Goal: Book appointment/travel/reservation

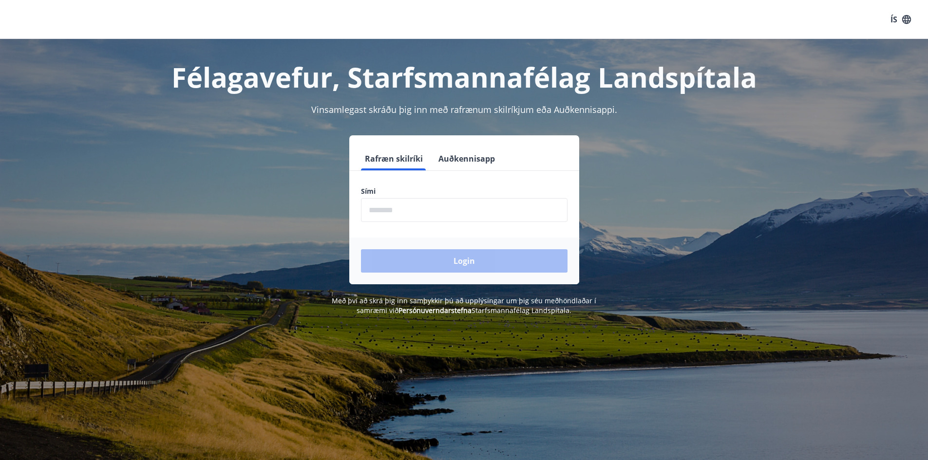
click at [423, 208] on input "phone" at bounding box center [464, 210] width 206 height 24
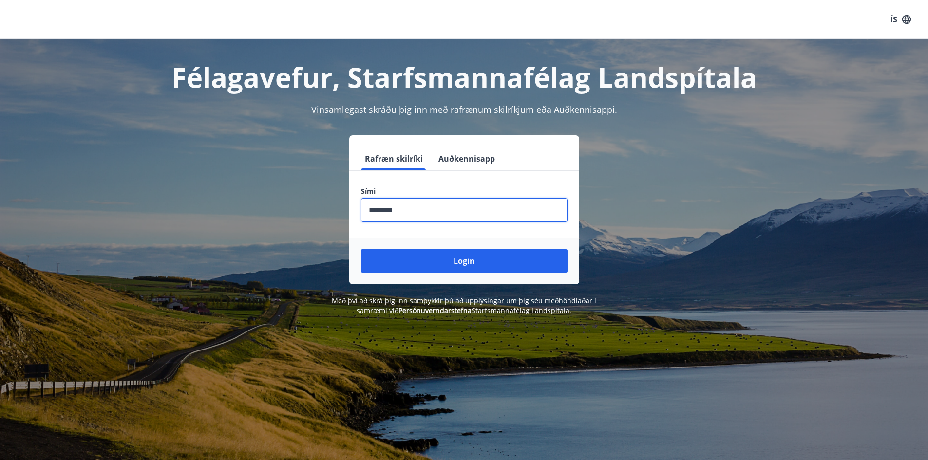
type input "********"
click at [361, 249] on button "Login" at bounding box center [464, 260] width 206 height 23
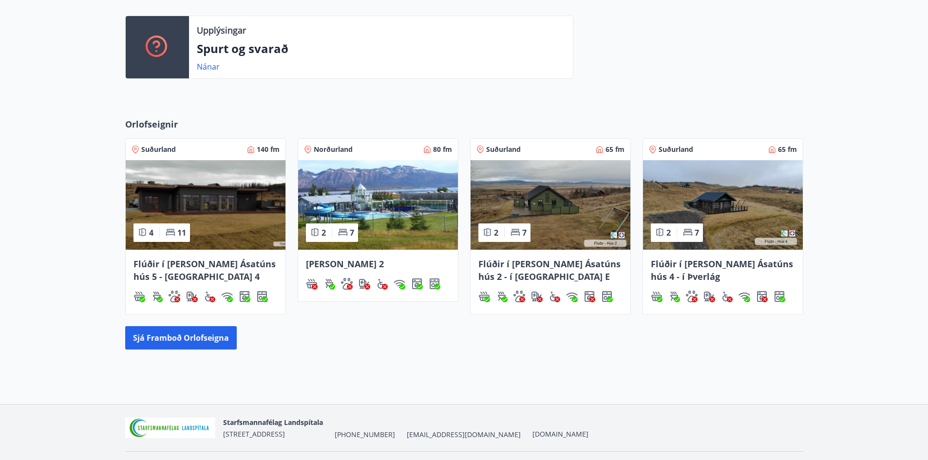
scroll to position [284, 0]
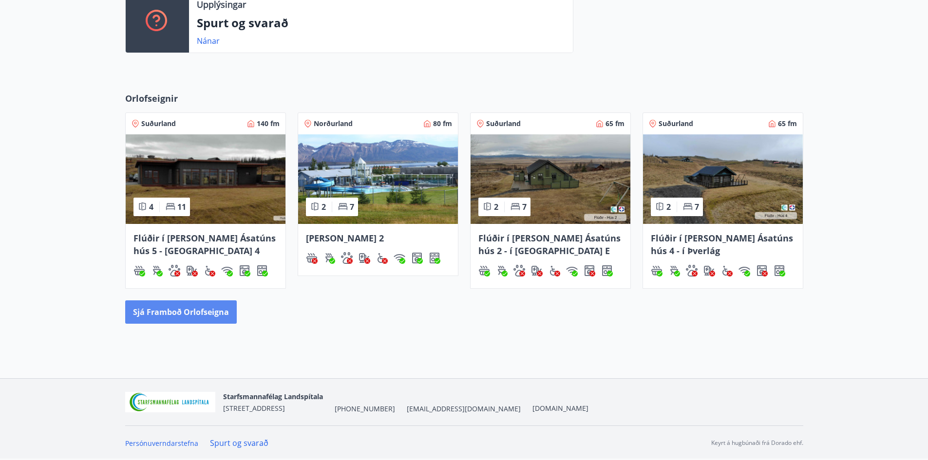
click at [188, 316] on button "Sjá framboð orlofseigna" at bounding box center [180, 311] width 111 height 23
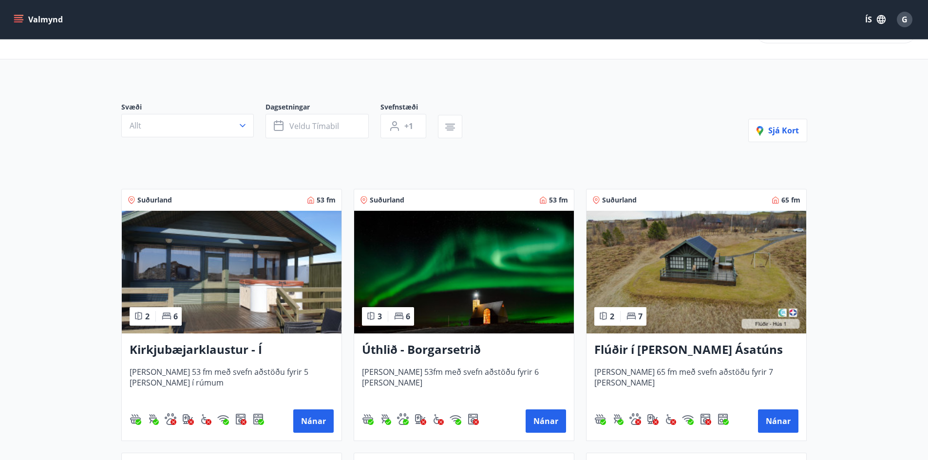
scroll to position [195, 0]
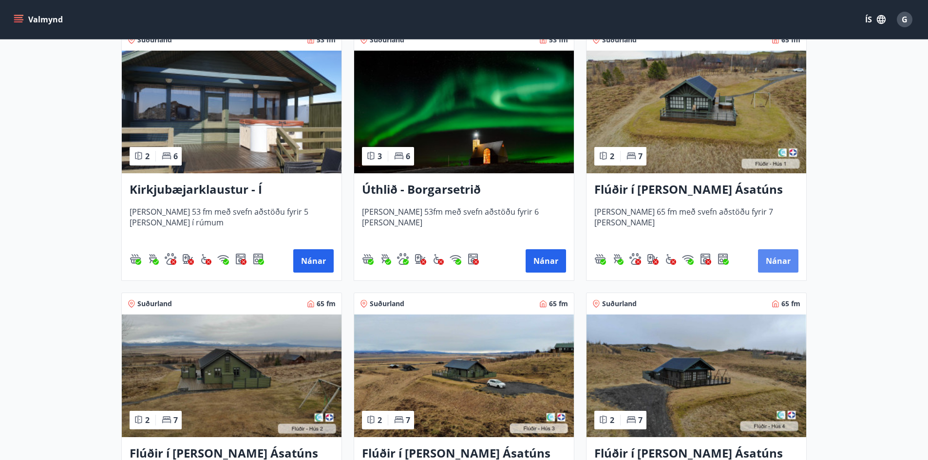
click at [768, 262] on button "Nánar" at bounding box center [778, 260] width 40 height 23
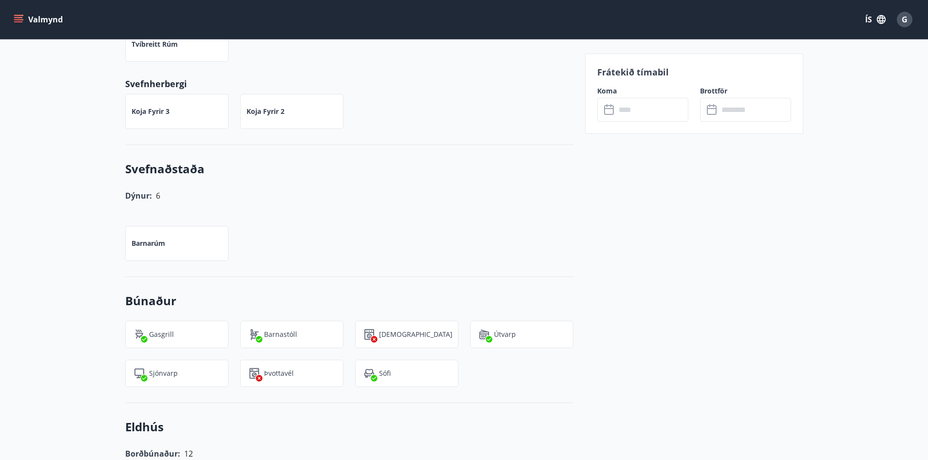
scroll to position [316, 0]
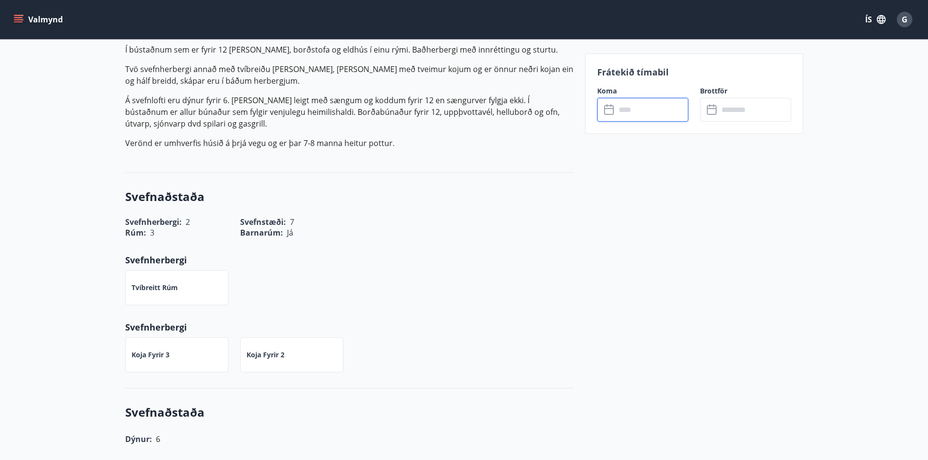
click at [618, 109] on input "text" at bounding box center [651, 110] width 73 height 24
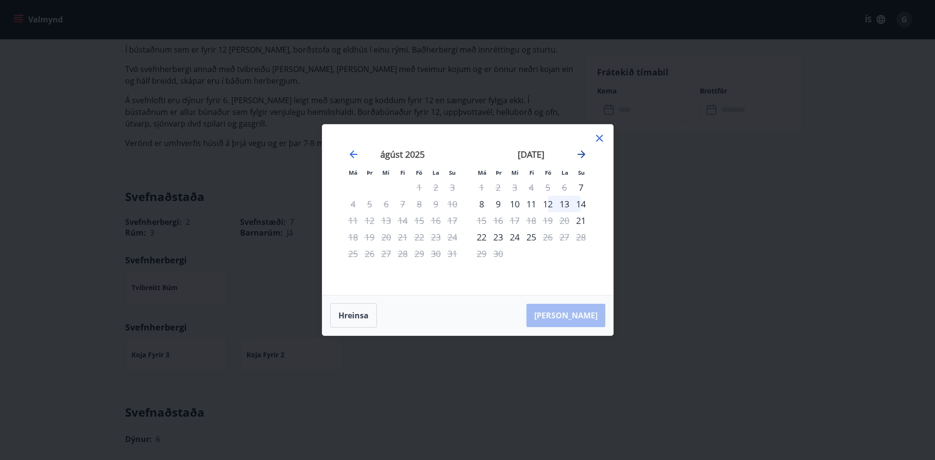
click at [582, 151] on icon "Move forward to switch to the next month." at bounding box center [581, 154] width 12 height 12
click at [601, 139] on icon at bounding box center [600, 138] width 12 height 12
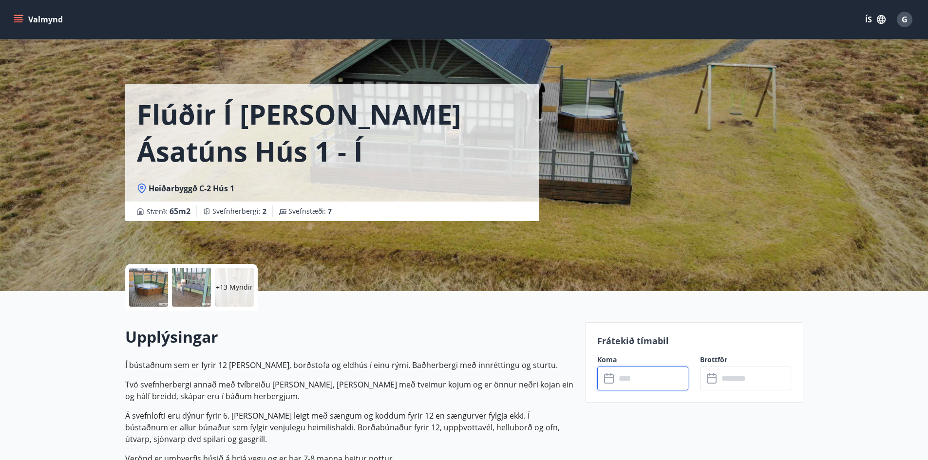
scroll to position [0, 0]
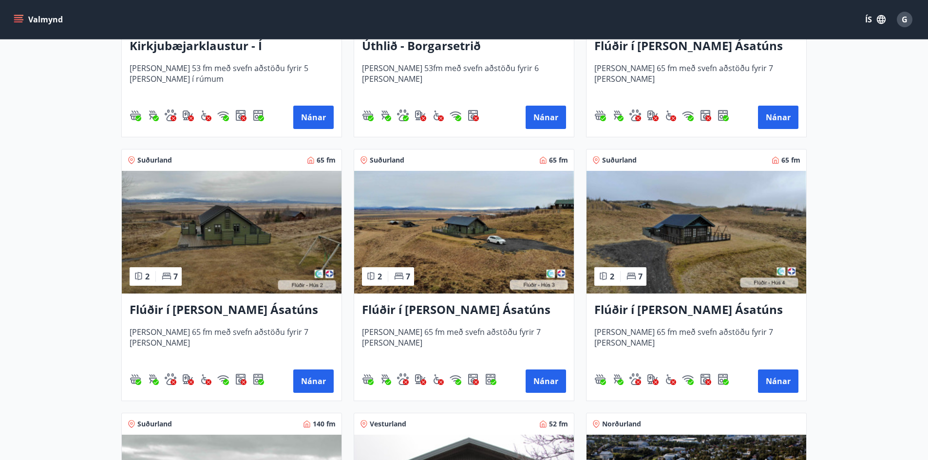
scroll to position [341, 0]
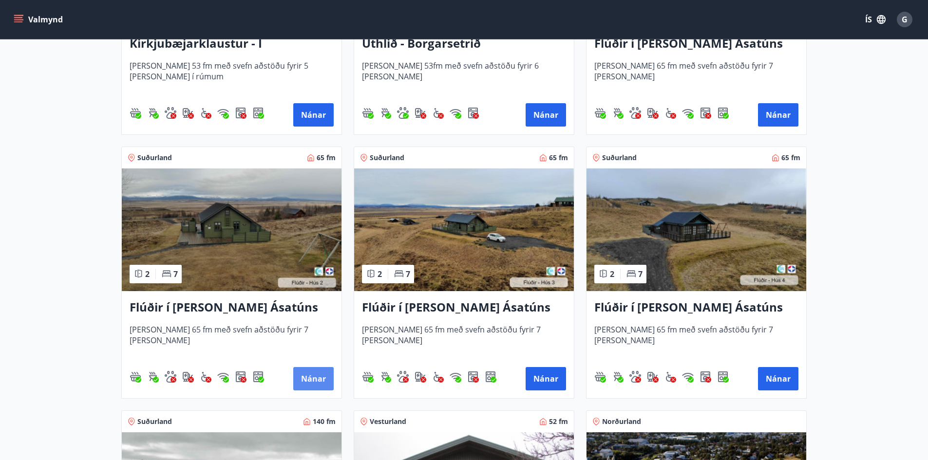
click at [305, 375] on button "Nánar" at bounding box center [313, 378] width 40 height 23
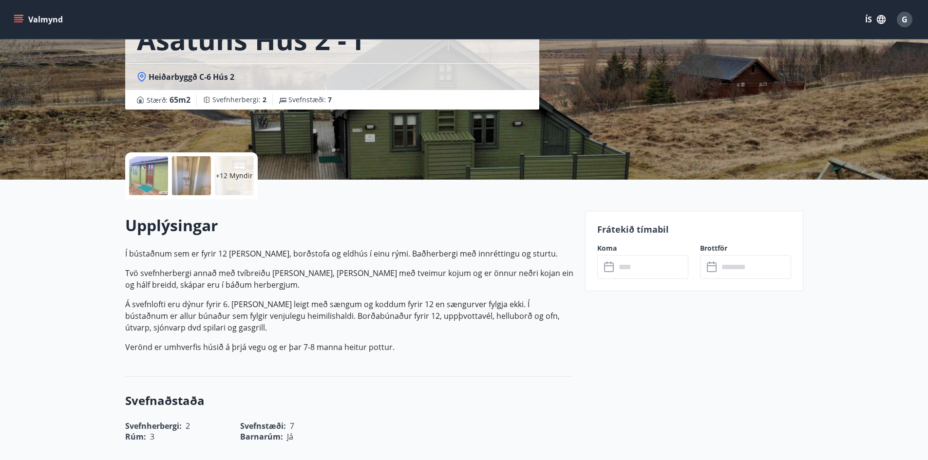
scroll to position [146, 0]
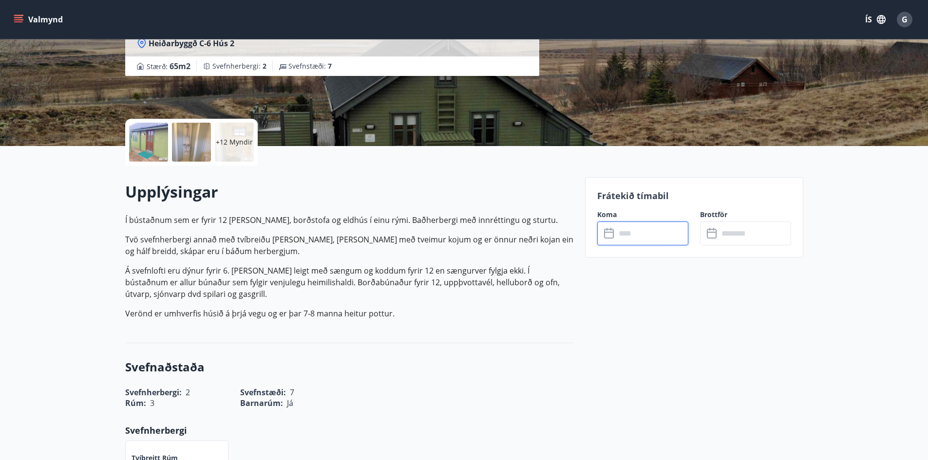
click at [628, 236] on input "text" at bounding box center [651, 234] width 73 height 24
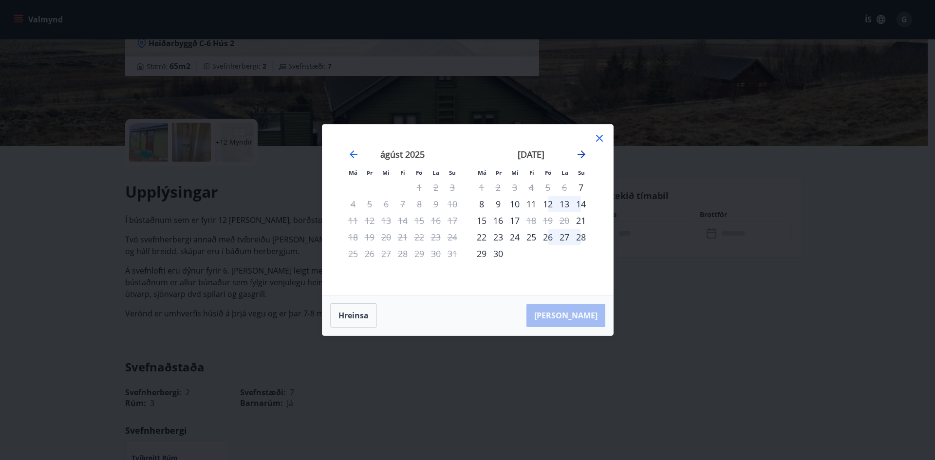
click at [582, 153] on icon "Move forward to switch to the next month." at bounding box center [581, 154] width 12 height 12
click at [346, 156] on div "október 2025" at bounding box center [403, 157] width 116 height 43
click at [357, 155] on icon "Move backward to switch to the previous month." at bounding box center [354, 154] width 12 height 12
click at [599, 139] on icon at bounding box center [599, 138] width 7 height 7
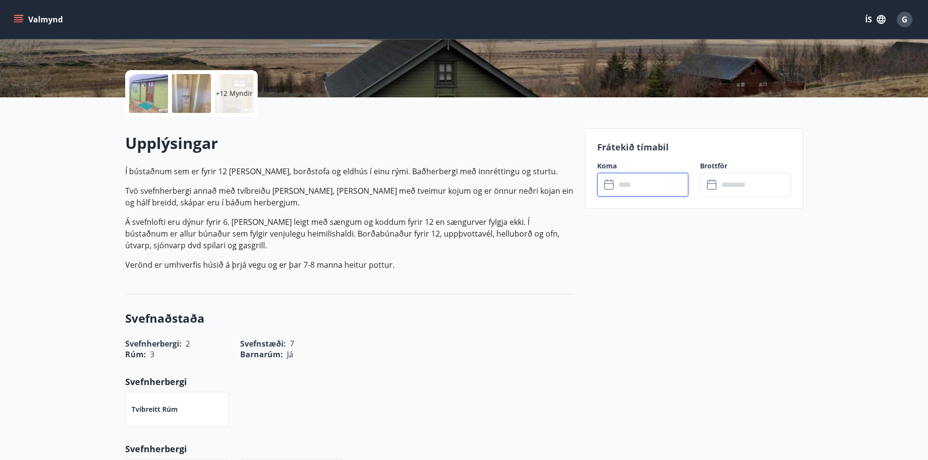
scroll to position [0, 0]
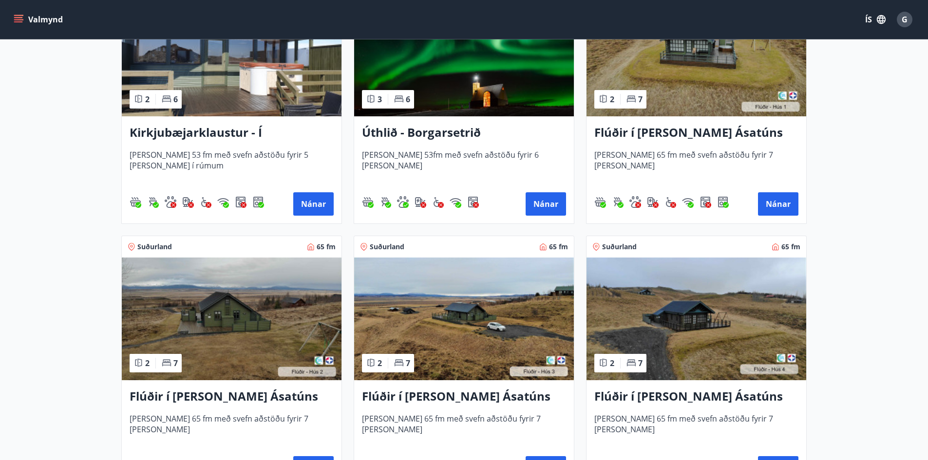
scroll to position [292, 0]
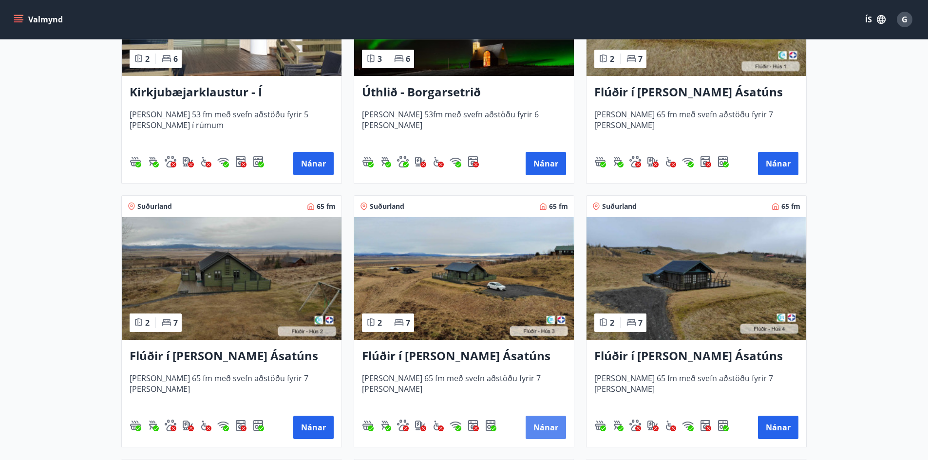
click at [537, 420] on button "Nánar" at bounding box center [545, 427] width 40 height 23
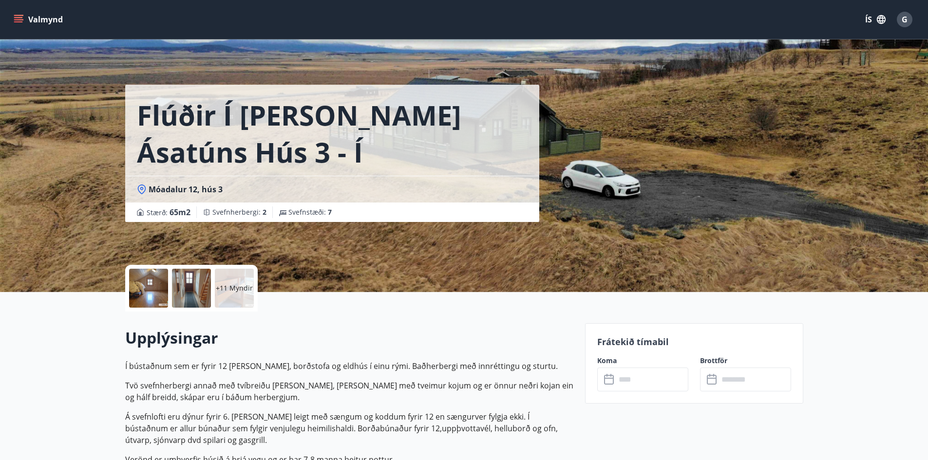
click at [629, 388] on input "text" at bounding box center [651, 380] width 73 height 24
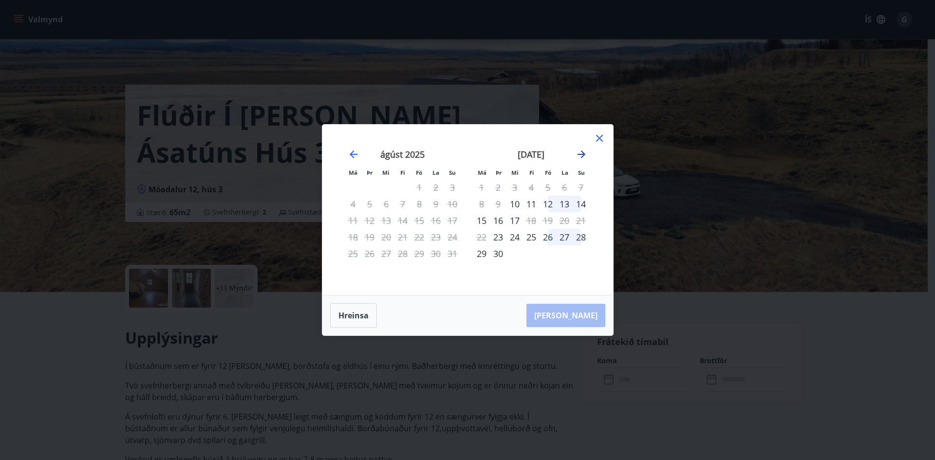
click at [582, 152] on icon "Move forward to switch to the next month." at bounding box center [581, 154] width 8 height 8
click at [599, 131] on div "Má Þr Mi Fi Fö La Su Má Þr Mi Fi Fö La Su ágúst 2025 1 2 3 4 5 6 7 8 9 10 11 12…" at bounding box center [467, 210] width 291 height 170
click at [602, 138] on icon at bounding box center [600, 138] width 12 height 12
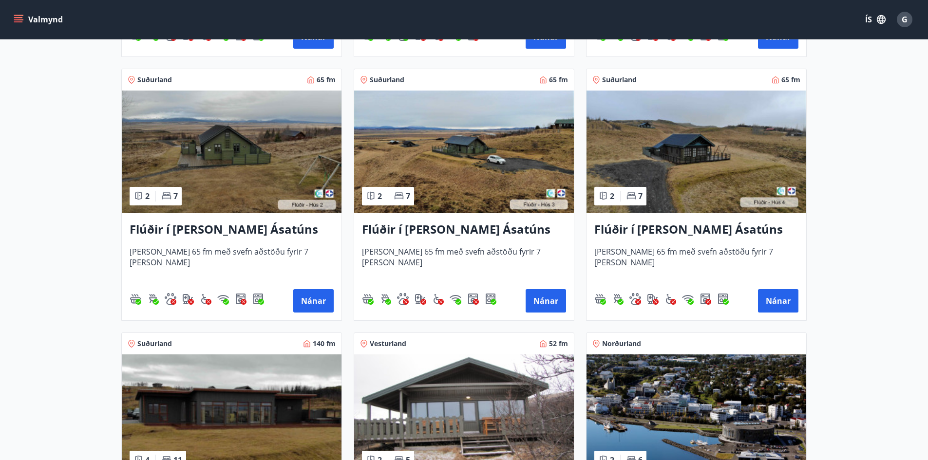
scroll to position [438, 0]
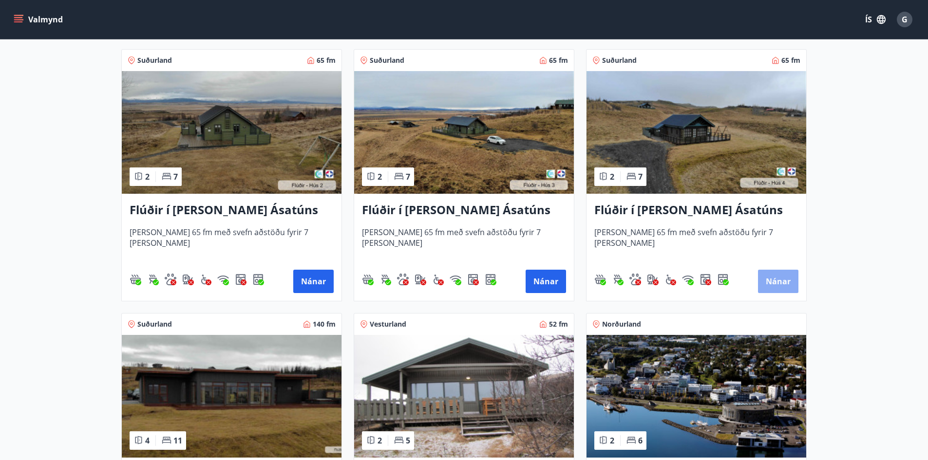
click at [774, 280] on button "Nánar" at bounding box center [778, 281] width 40 height 23
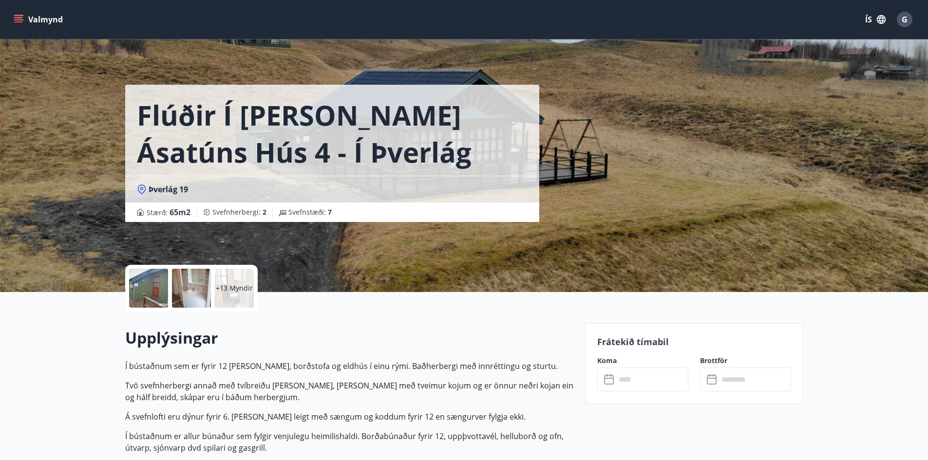
click at [650, 379] on input "text" at bounding box center [651, 380] width 73 height 24
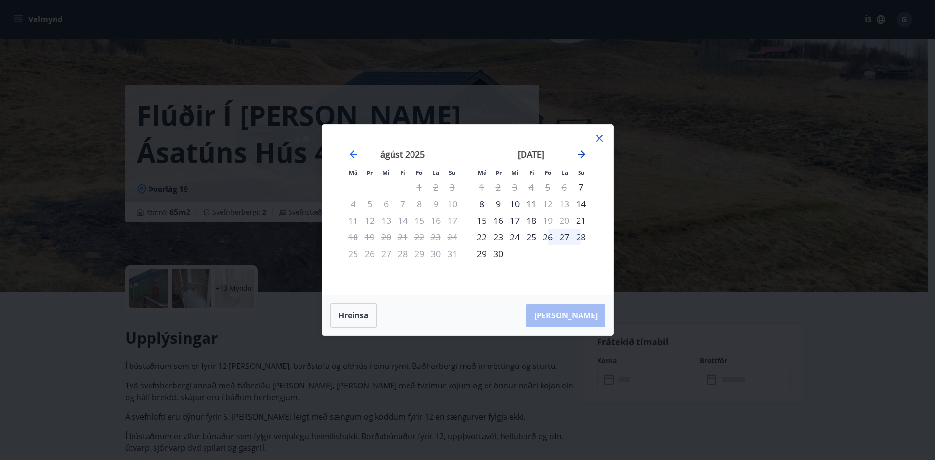
click at [582, 152] on icon "Move forward to switch to the next month." at bounding box center [581, 154] width 8 height 8
click at [598, 138] on icon at bounding box center [599, 138] width 7 height 7
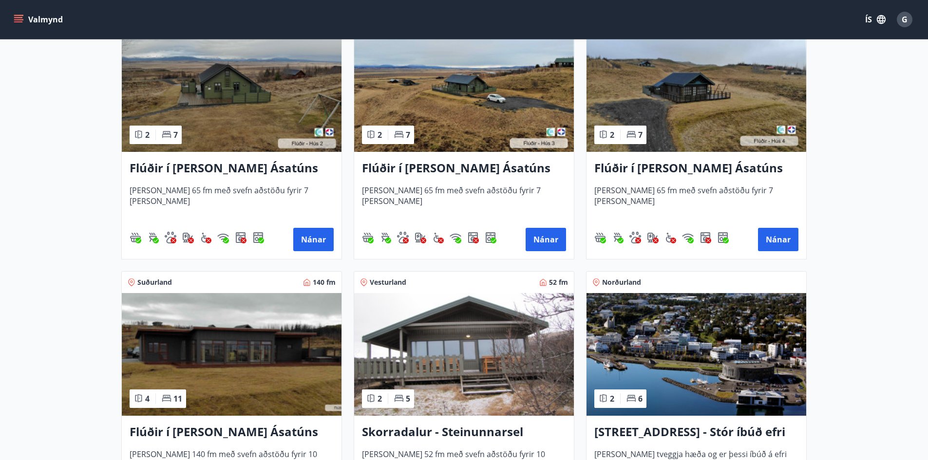
scroll to position [537, 0]
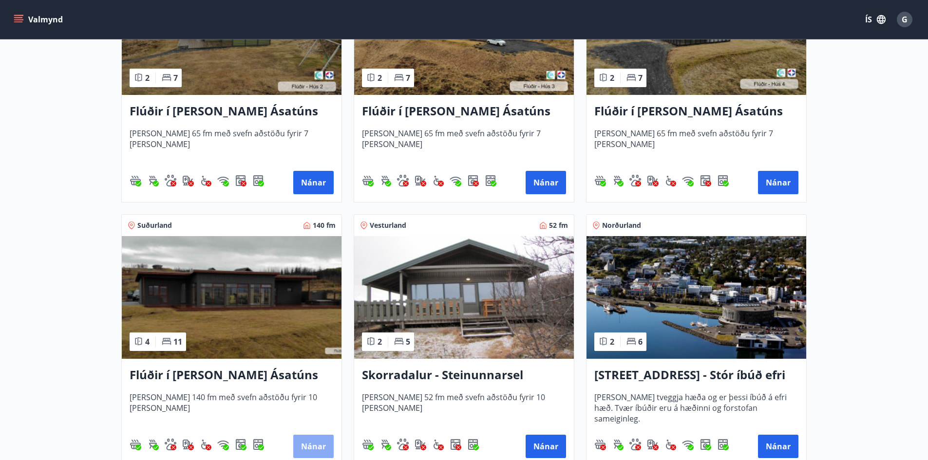
click at [314, 447] on button "Nánar" at bounding box center [313, 446] width 40 height 23
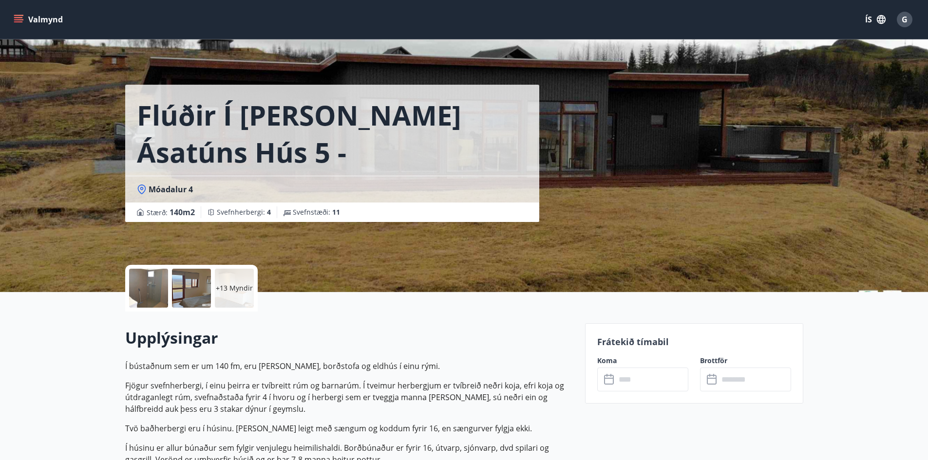
click at [670, 385] on input "text" at bounding box center [651, 380] width 73 height 24
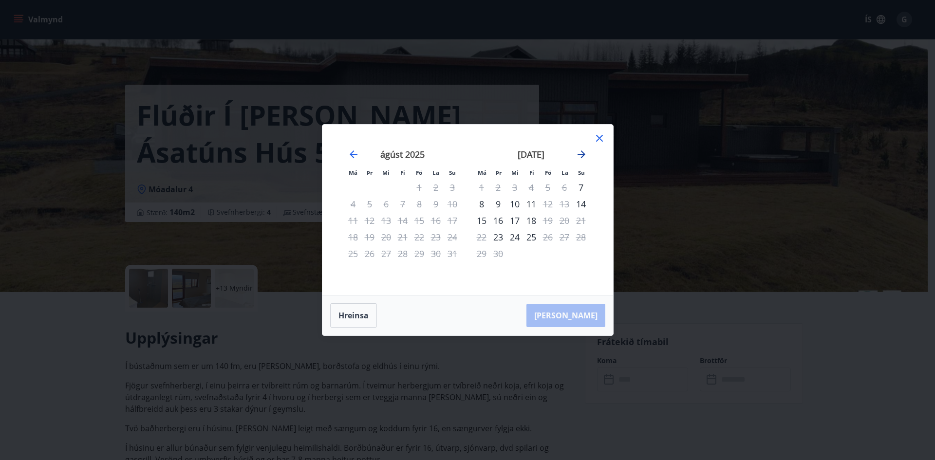
click at [580, 152] on icon "Move forward to switch to the next month." at bounding box center [581, 154] width 12 height 12
click at [598, 140] on icon at bounding box center [599, 138] width 7 height 7
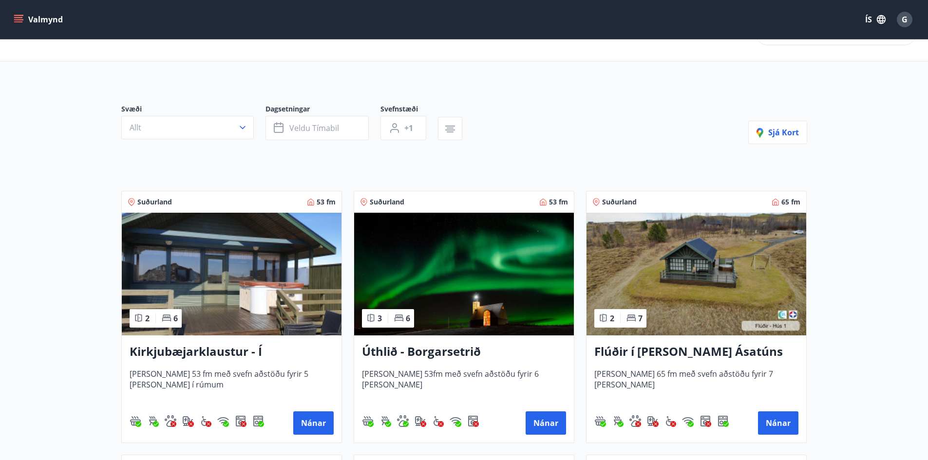
scroll to position [99, 0]
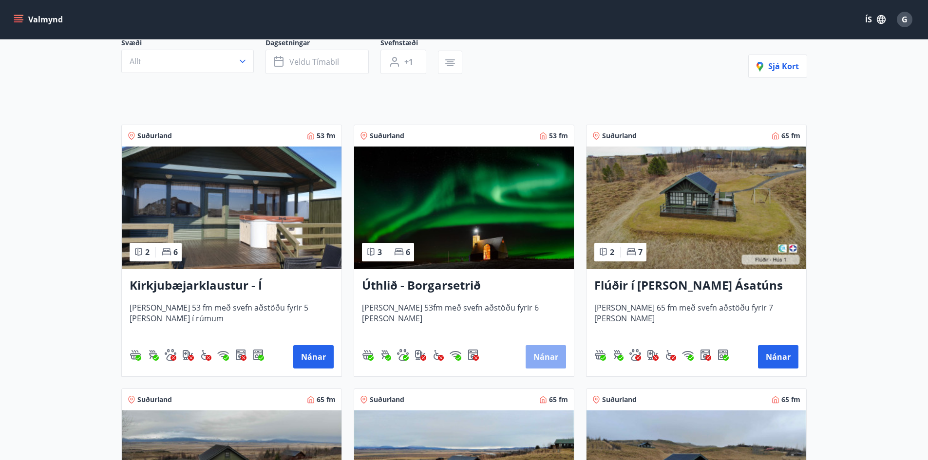
click at [543, 352] on button "Nánar" at bounding box center [545, 356] width 40 height 23
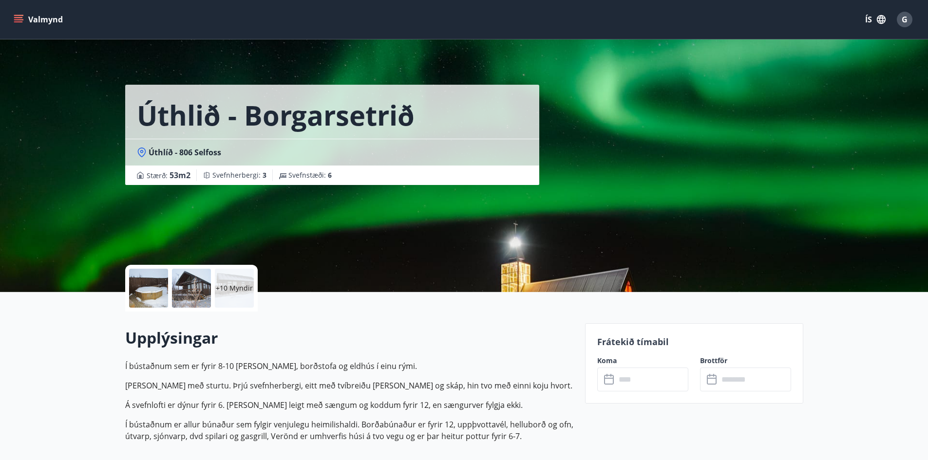
click at [617, 383] on input "text" at bounding box center [651, 380] width 73 height 24
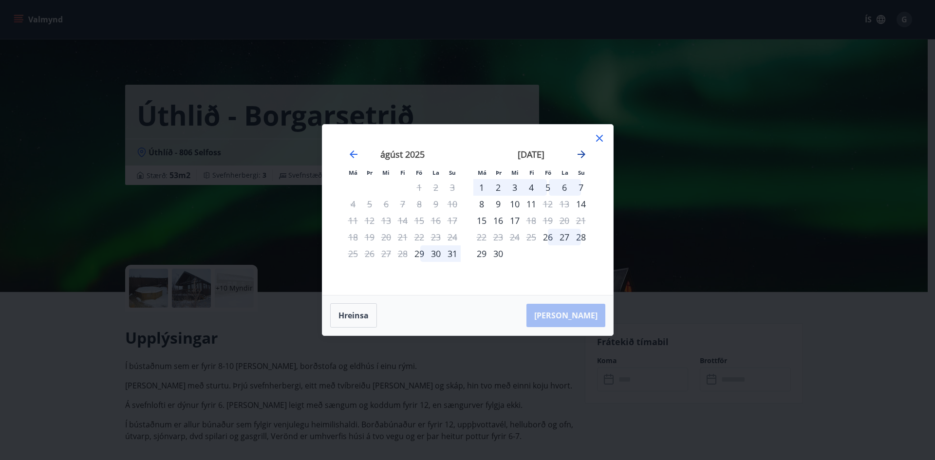
click at [583, 151] on icon "Move forward to switch to the next month." at bounding box center [581, 154] width 12 height 12
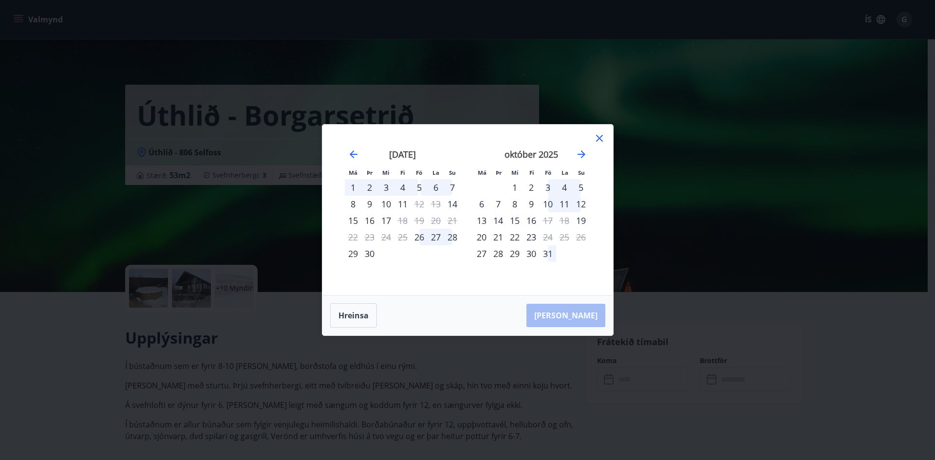
click at [603, 140] on icon at bounding box center [600, 138] width 12 height 12
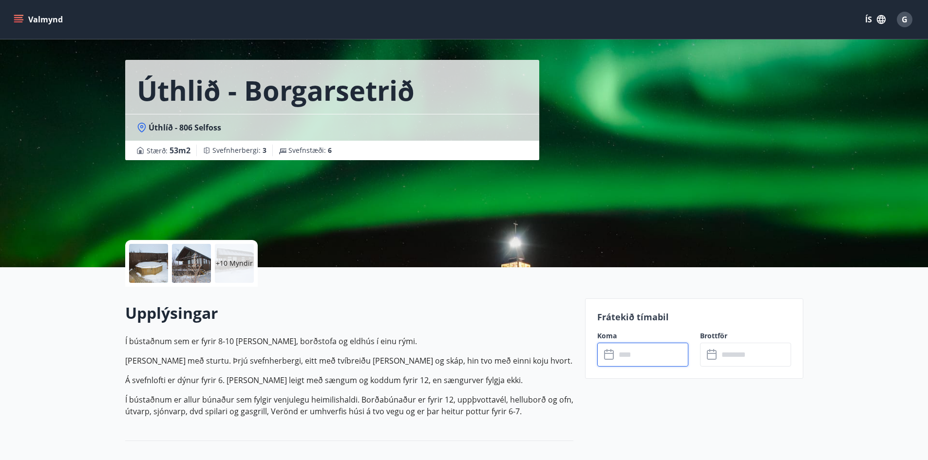
scroll to position [49, 0]
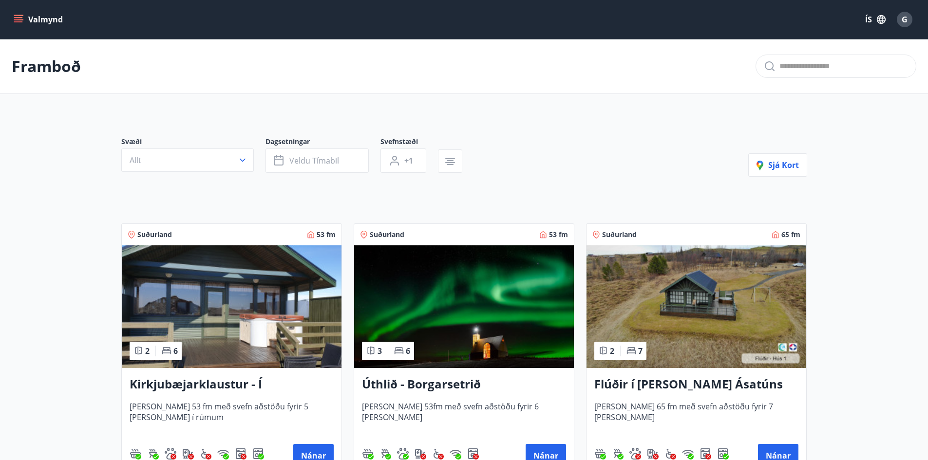
click at [200, 381] on h3 "Kirkjubæjarklaustur - Í landi Hæðargarðs" at bounding box center [232, 385] width 204 height 18
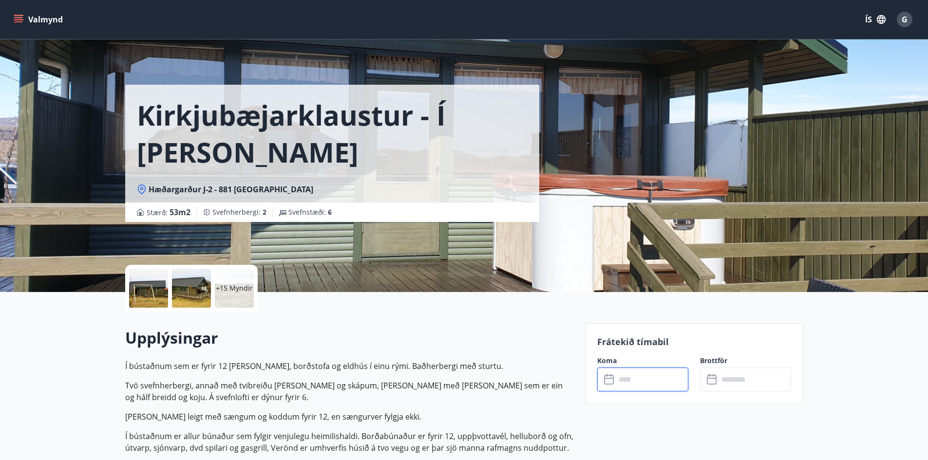
click at [653, 378] on input "text" at bounding box center [651, 380] width 73 height 24
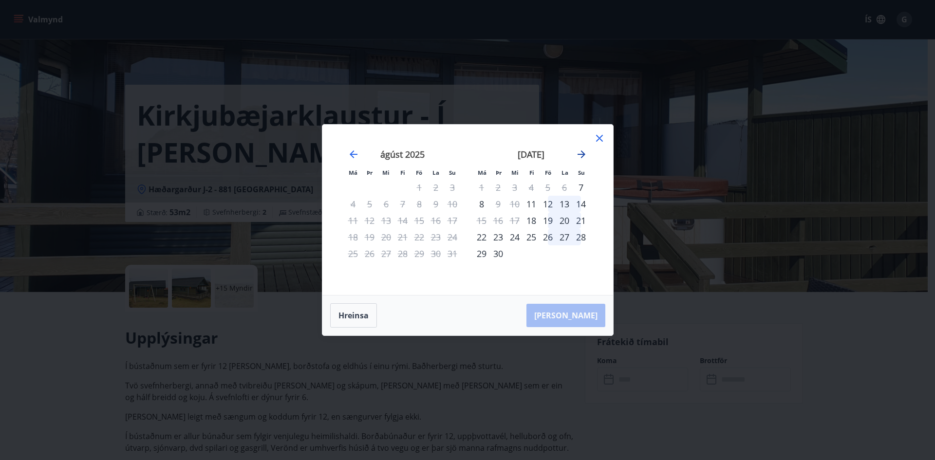
click at [582, 153] on icon "Move forward to switch to the next month." at bounding box center [581, 154] width 12 height 12
click at [206, 160] on div "Má Þr Mi Fi Fö La Su Má Þr Mi Fi Fö La Su ágúst 2025 1 2 3 4 5 6 7 8 9 10 11 12…" at bounding box center [467, 230] width 935 height 460
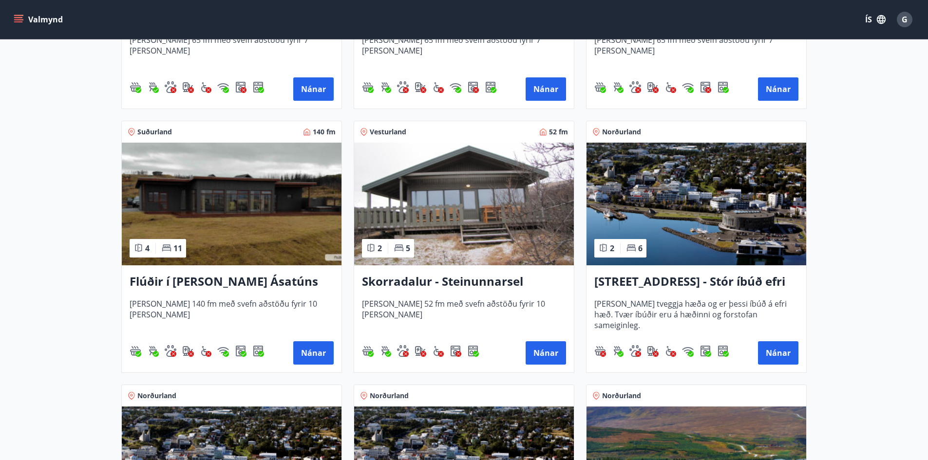
scroll to position [633, 0]
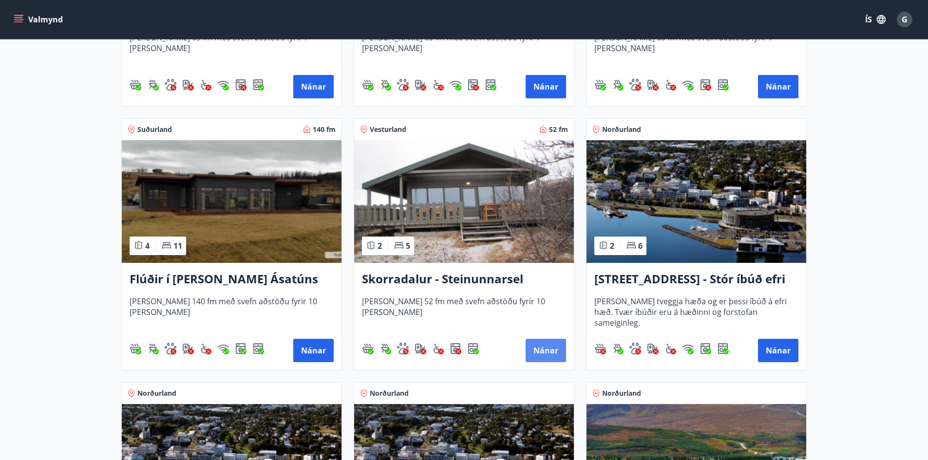
click at [556, 353] on button "Nánar" at bounding box center [545, 350] width 40 height 23
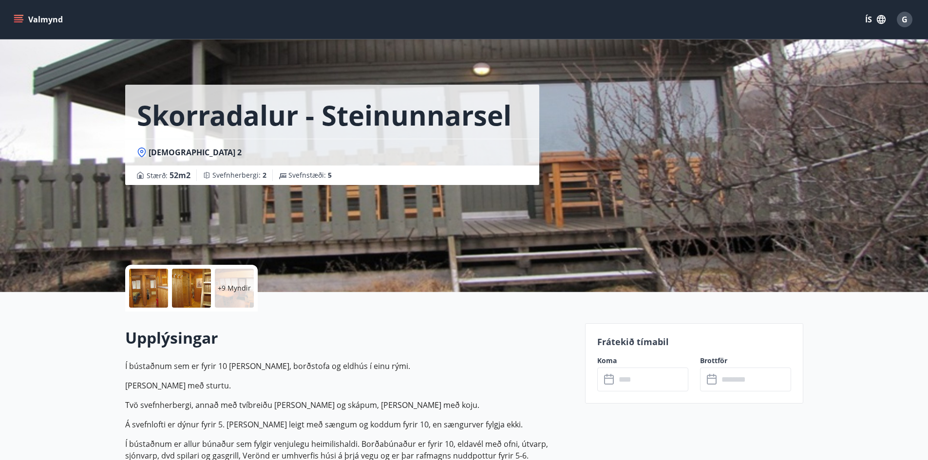
click at [625, 383] on input "text" at bounding box center [651, 380] width 73 height 24
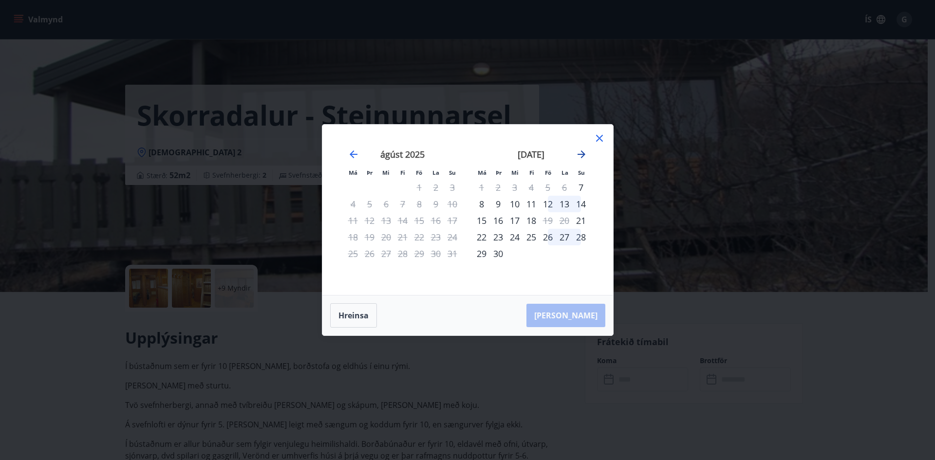
click at [577, 155] on icon "Move forward to switch to the next month." at bounding box center [581, 154] width 12 height 12
click at [601, 137] on icon at bounding box center [599, 138] width 7 height 7
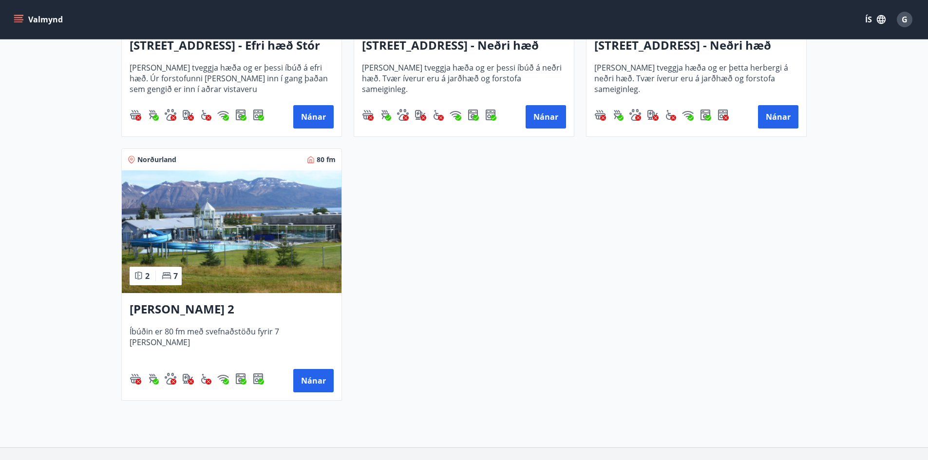
scroll to position [1412, 0]
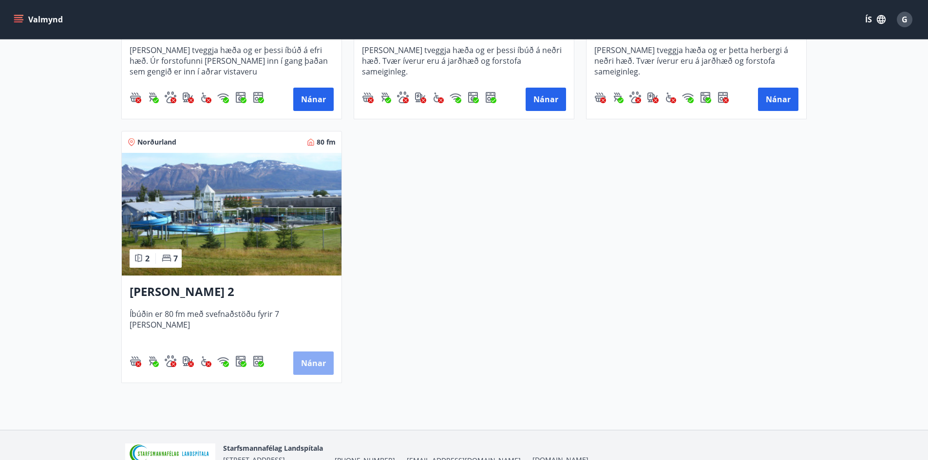
click at [309, 360] on button "Nánar" at bounding box center [313, 363] width 40 height 23
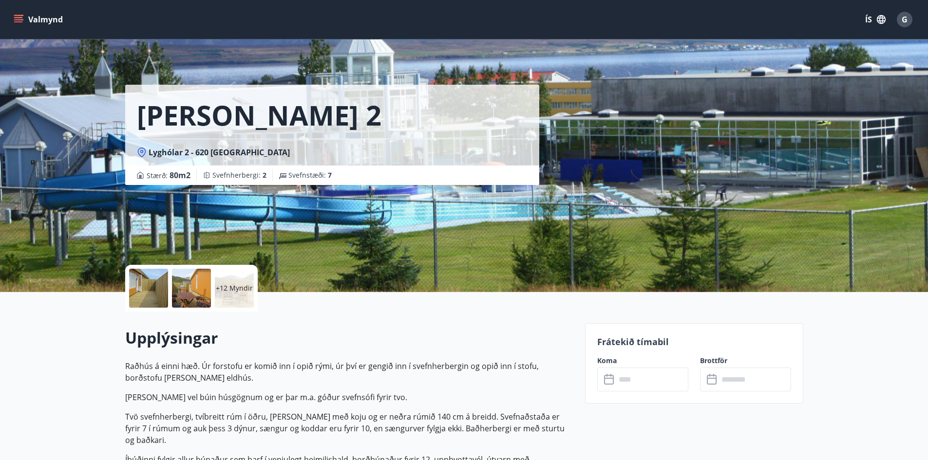
click at [663, 381] on input "text" at bounding box center [651, 380] width 73 height 24
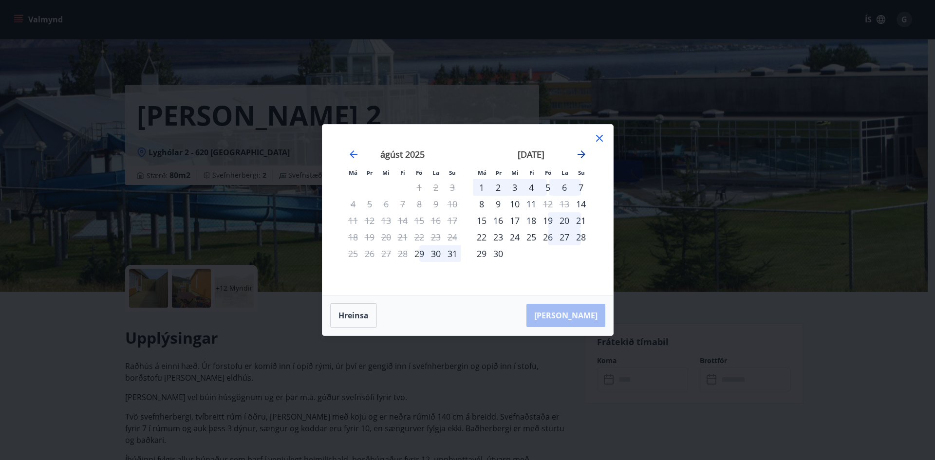
click at [580, 150] on icon "Move forward to switch to the next month." at bounding box center [581, 154] width 12 height 12
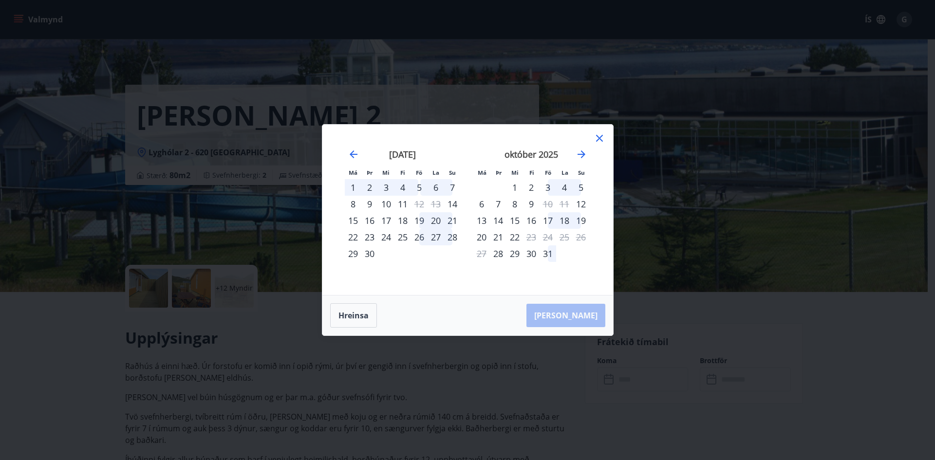
click at [599, 139] on icon at bounding box center [599, 138] width 7 height 7
